Goal: Navigation & Orientation: Find specific page/section

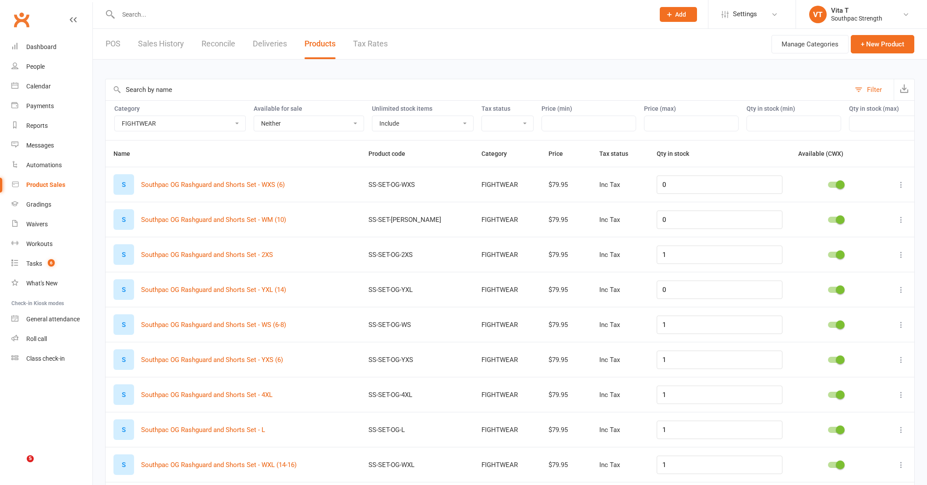
select select "3765"
select select "neither"
select select "25"
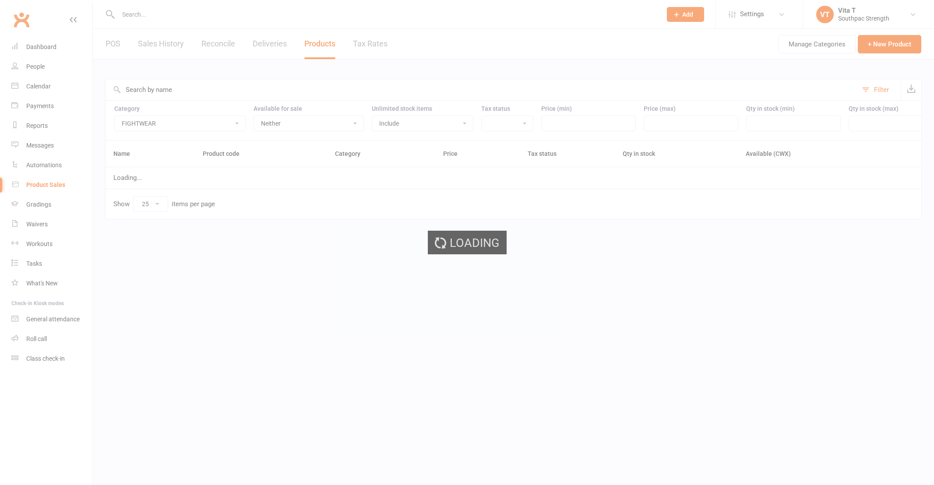
select select "3765"
select select "neither"
select select "25"
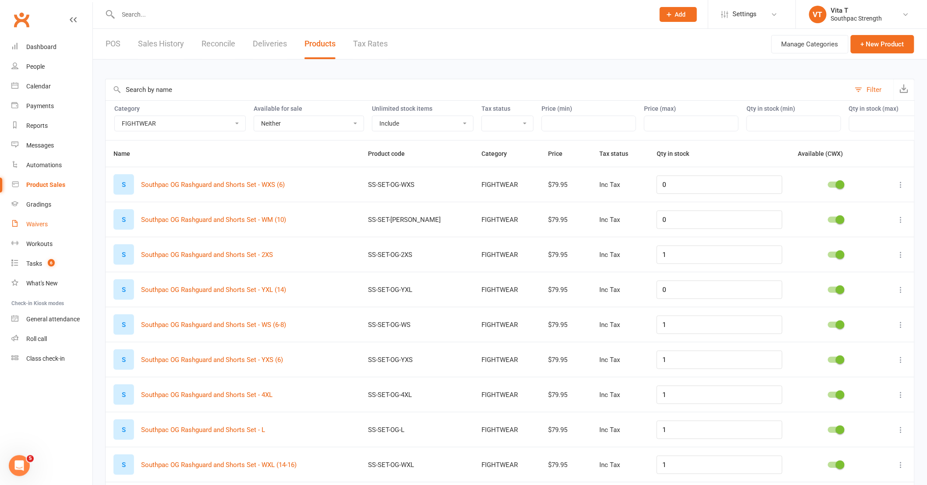
click at [36, 222] on div "Waivers" at bounding box center [36, 224] width 21 height 7
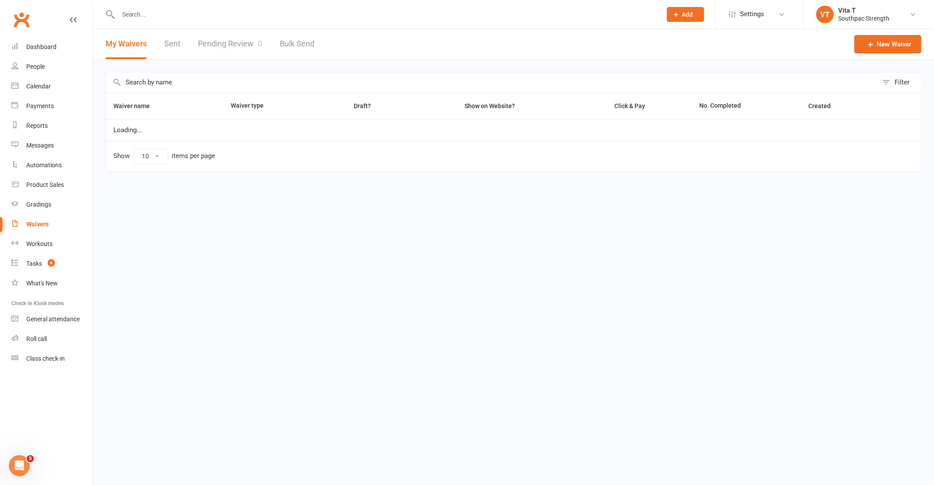
select select "100"
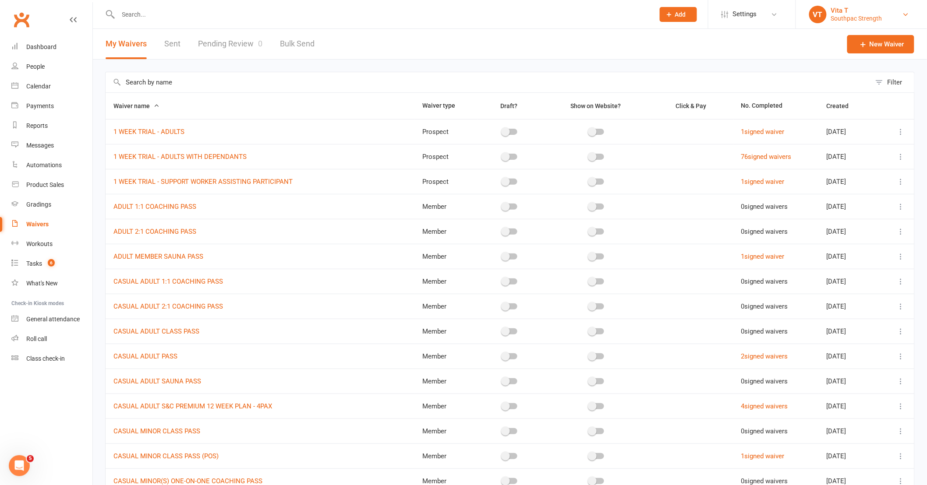
click at [899, 16] on link "VT Vita T Southpac Strength" at bounding box center [861, 15] width 105 height 18
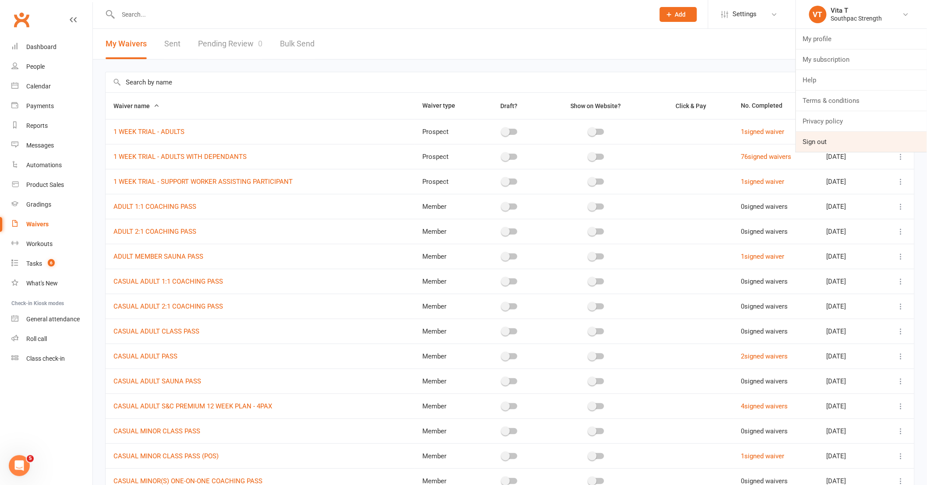
click at [834, 147] on link "Sign out" at bounding box center [861, 142] width 131 height 20
